Goal: Navigation & Orientation: Find specific page/section

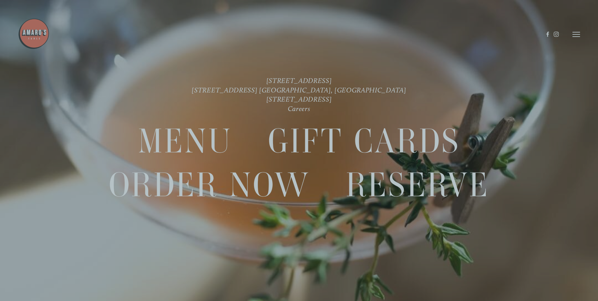
scroll to position [13, 0]
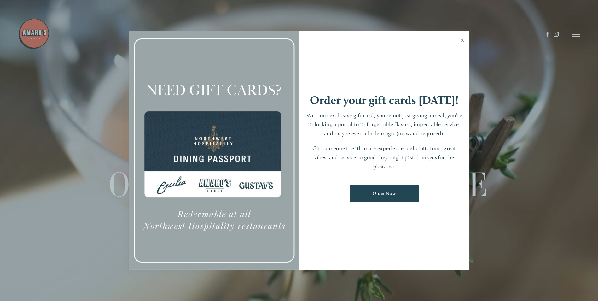
click at [460, 41] on link "Close" at bounding box center [462, 41] width 12 height 18
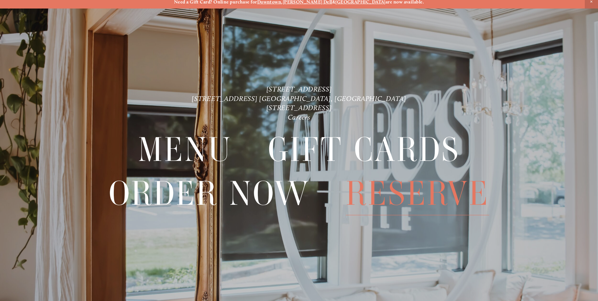
scroll to position [0, 0]
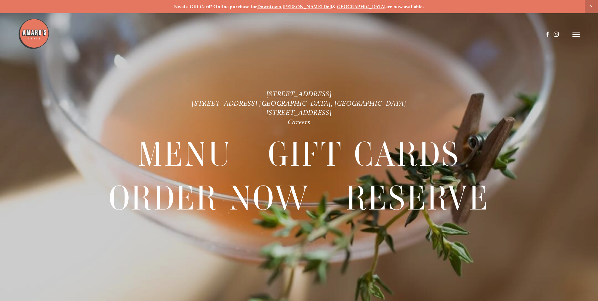
click at [577, 32] on line at bounding box center [576, 32] width 8 height 0
click at [444, 33] on span "Menu" at bounding box center [444, 34] width 13 height 6
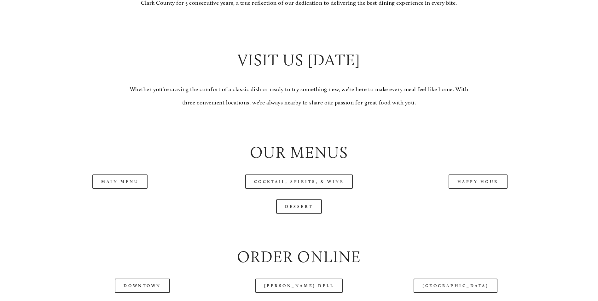
scroll to position [693, 0]
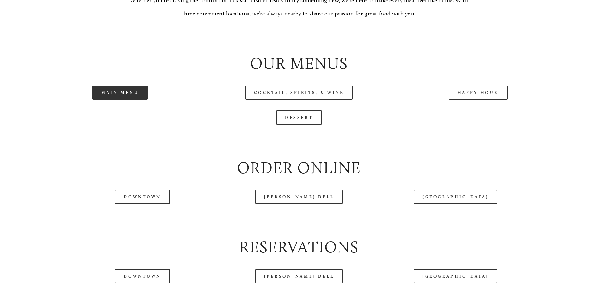
click at [130, 100] on link "Main Menu" at bounding box center [119, 92] width 55 height 14
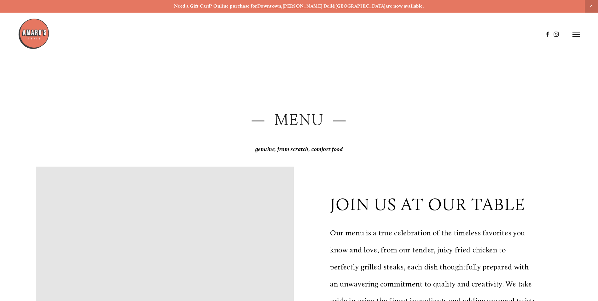
scroll to position [0, 0]
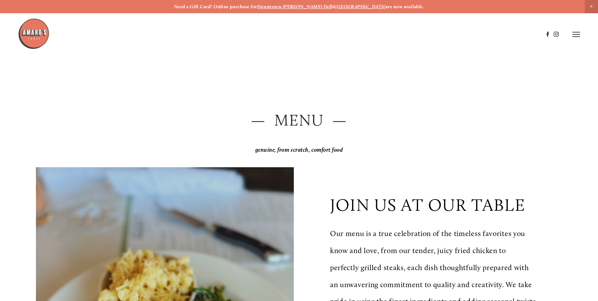
click at [577, 37] on line at bounding box center [576, 37] width 8 height 0
